Goal: Task Accomplishment & Management: Manage account settings

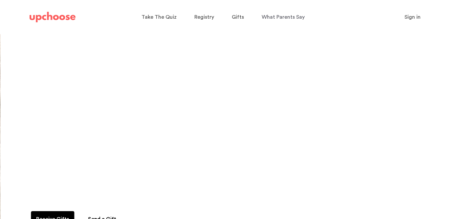
click at [416, 16] on span "Sign in" at bounding box center [412, 16] width 16 height 5
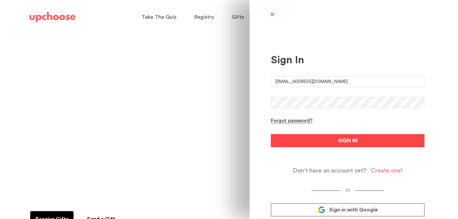
click at [333, 136] on button "SIGN IN" at bounding box center [348, 140] width 154 height 13
